Goal: Task Accomplishment & Management: Use online tool/utility

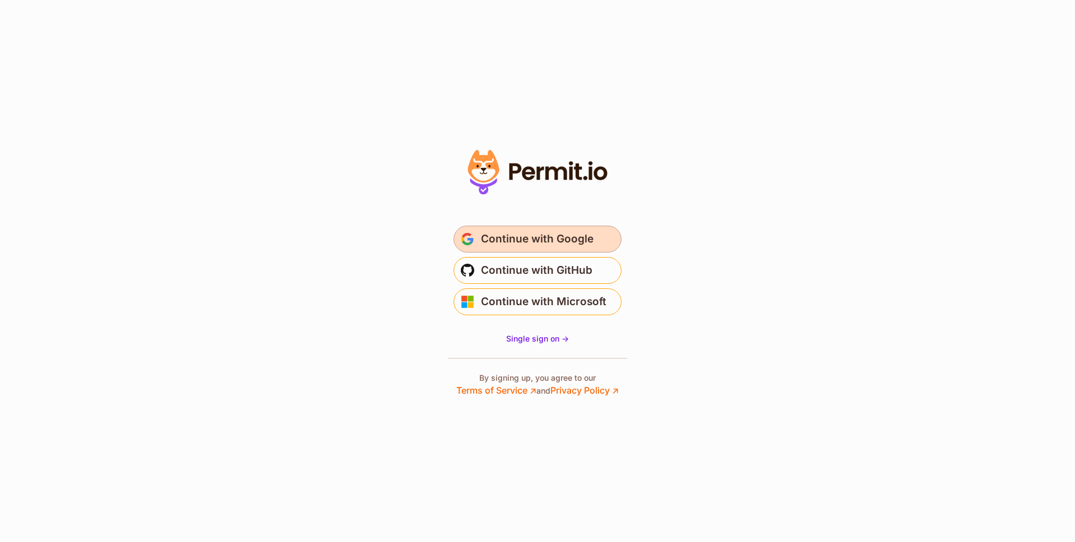
click at [527, 238] on span "Continue with Google" at bounding box center [537, 239] width 112 height 18
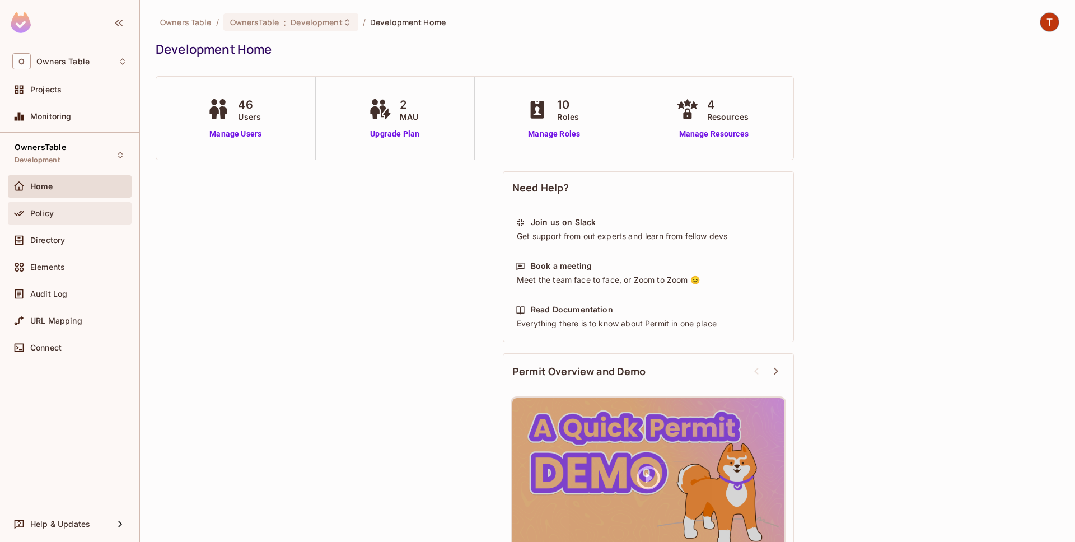
click at [78, 212] on div "Policy" at bounding box center [78, 213] width 97 height 9
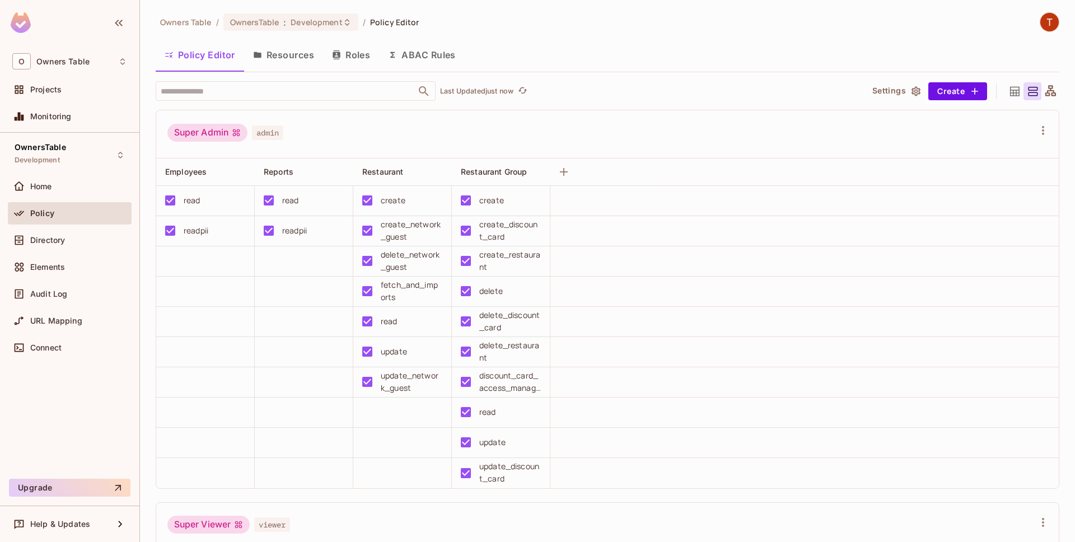
click at [80, 224] on div "Policy" at bounding box center [70, 213] width 124 height 22
click at [77, 233] on div "Directory" at bounding box center [69, 239] width 115 height 13
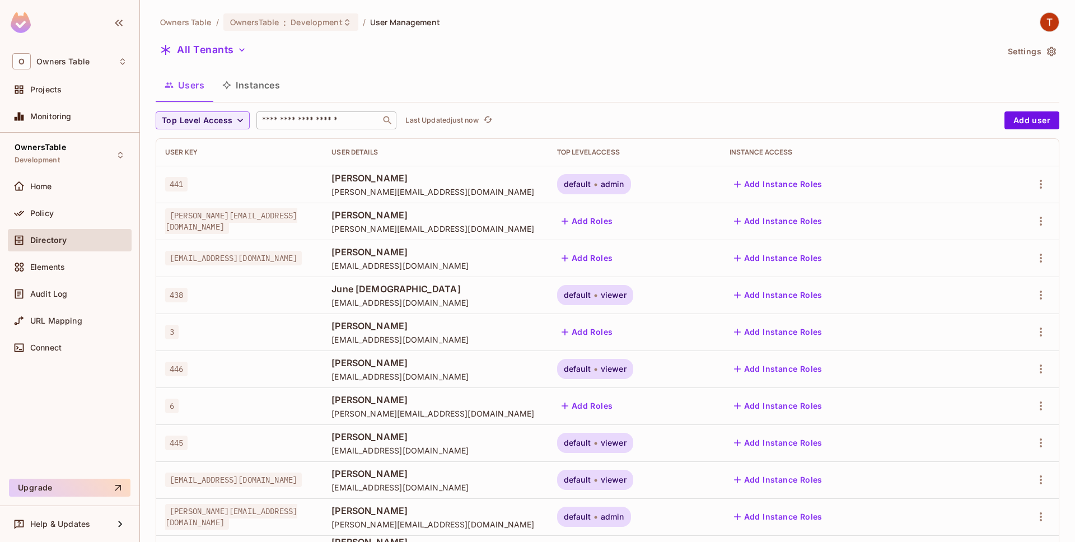
click at [304, 125] on input "text" at bounding box center [319, 120] width 118 height 11
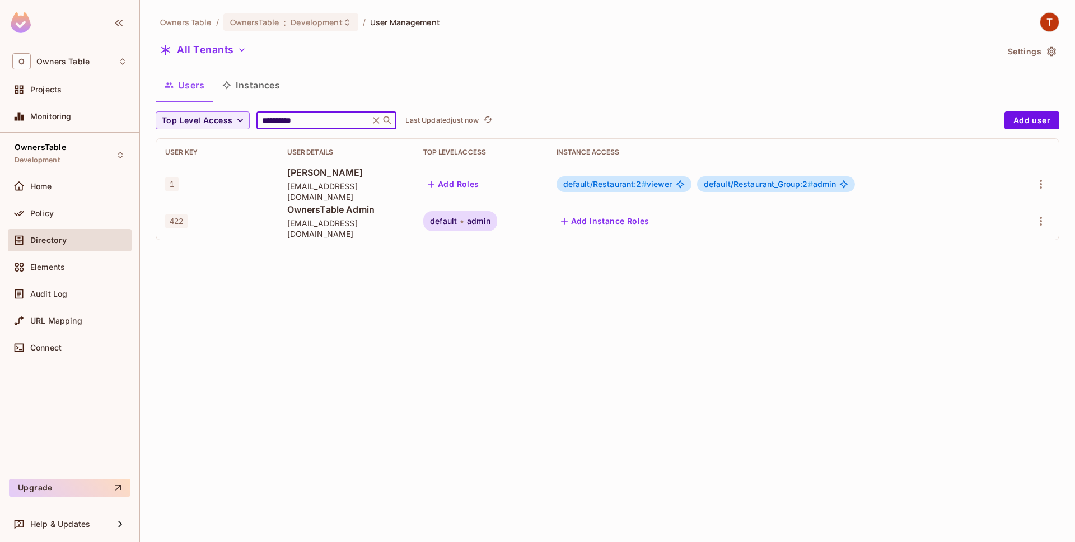
type input "**********"
